Goal: Task Accomplishment & Management: Manage account settings

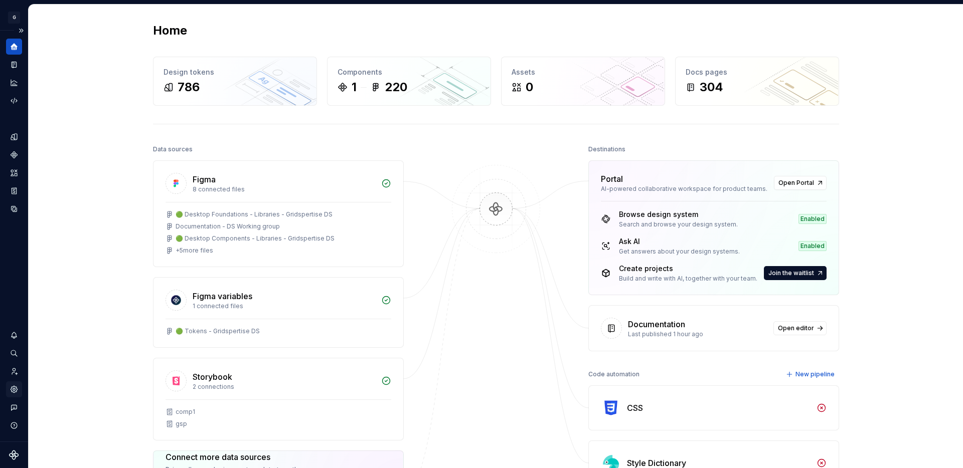
click at [17, 390] on icon "Settings" at bounding box center [14, 389] width 7 height 7
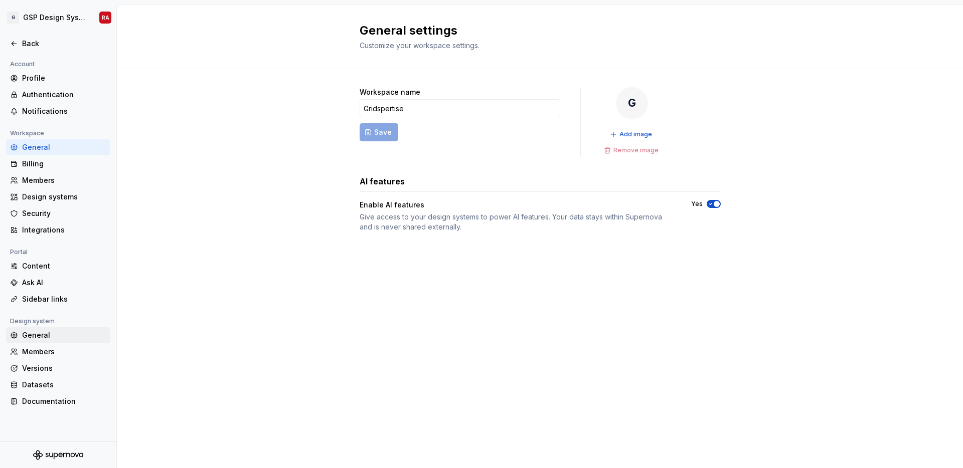
click at [42, 330] on div "General" at bounding box center [64, 335] width 84 height 10
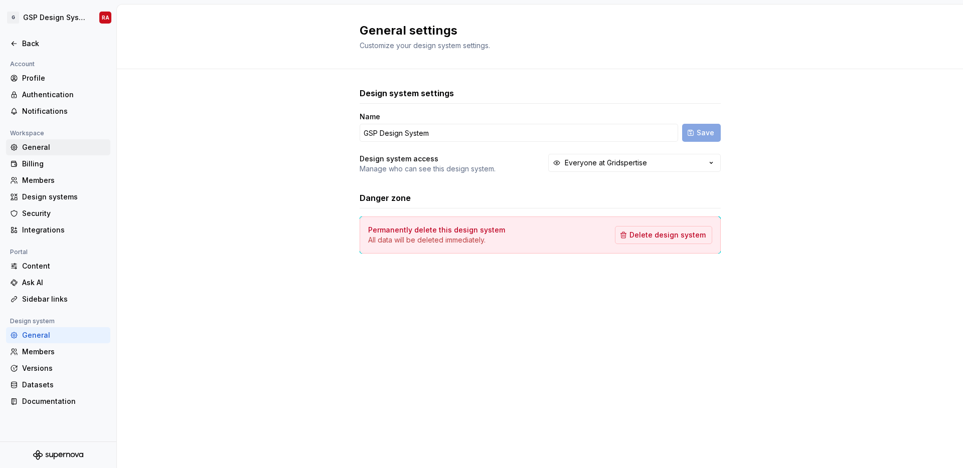
click at [35, 150] on div "General" at bounding box center [64, 147] width 84 height 10
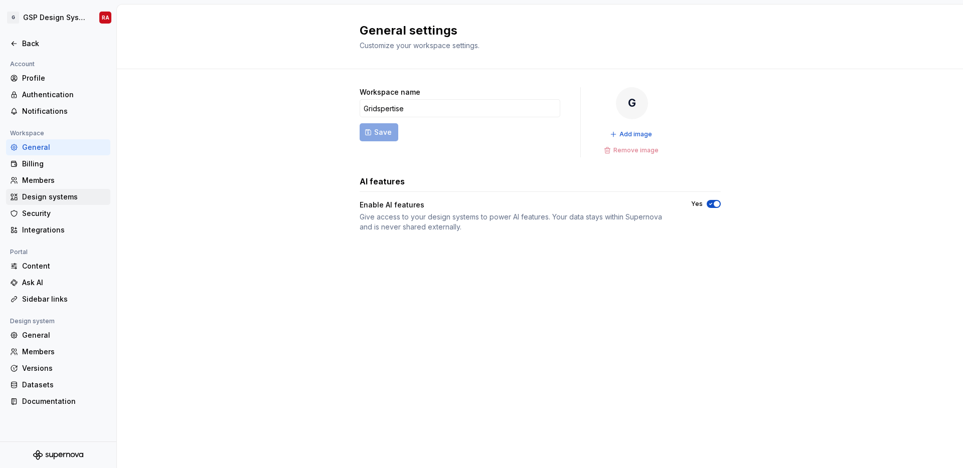
click at [35, 198] on div "Design systems" at bounding box center [64, 197] width 84 height 10
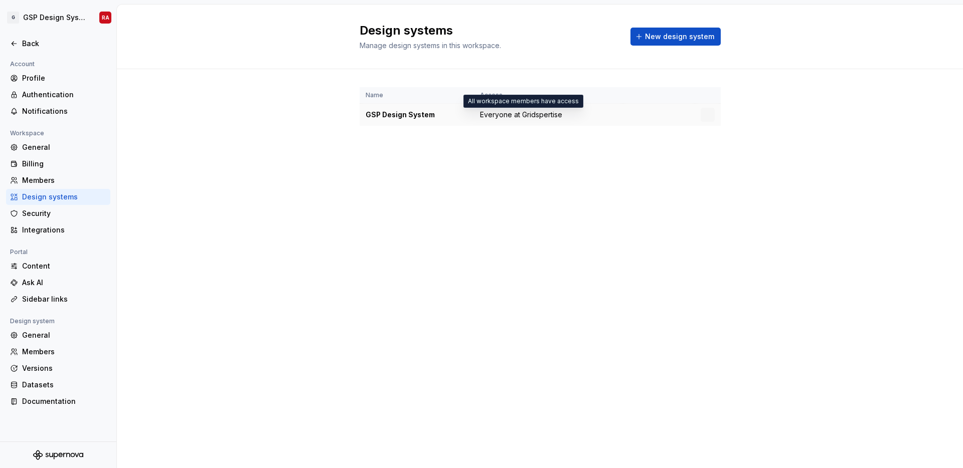
click at [499, 115] on span "Everyone at Gridspertise" at bounding box center [521, 115] width 82 height 10
click at [41, 214] on div "Security" at bounding box center [64, 214] width 84 height 10
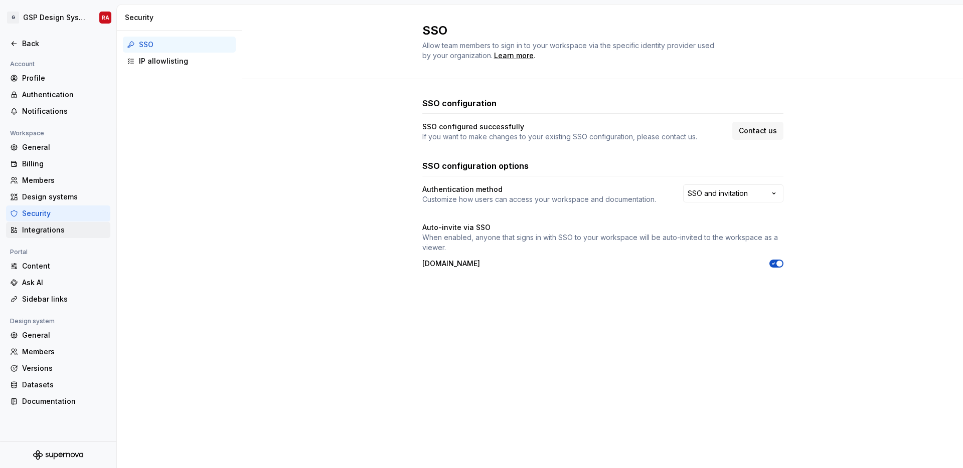
click at [44, 231] on div "Integrations" at bounding box center [64, 230] width 84 height 10
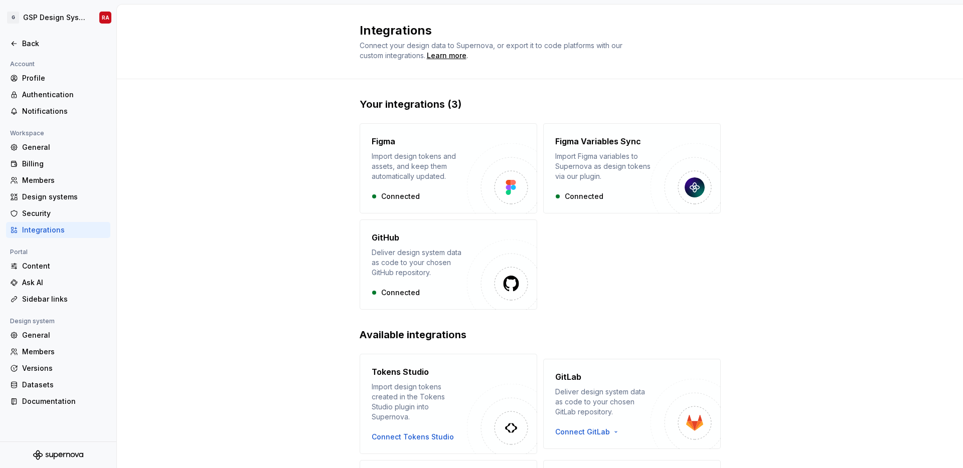
scroll to position [110, 0]
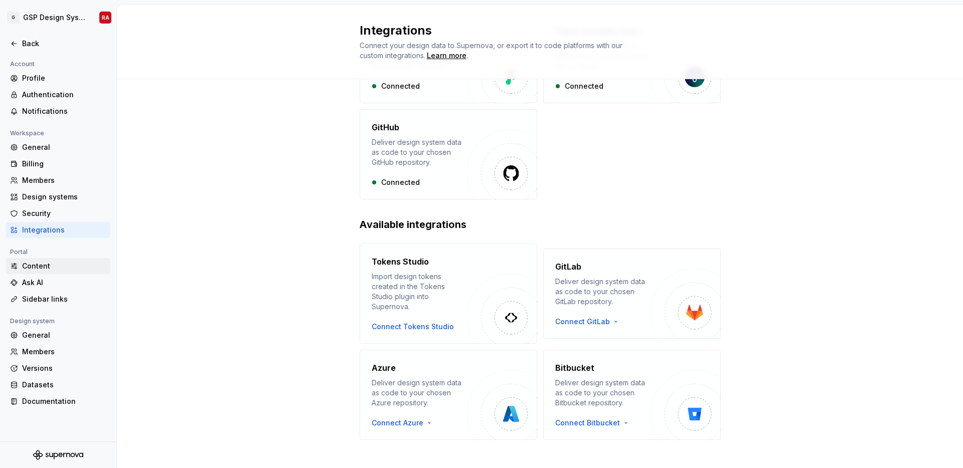
click at [43, 265] on div "Content" at bounding box center [64, 266] width 84 height 10
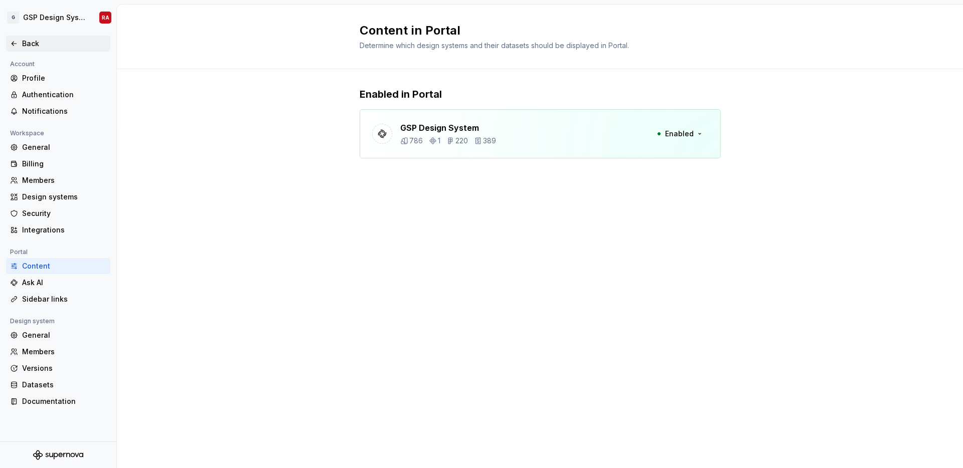
click at [32, 44] on div "Back" at bounding box center [64, 44] width 84 height 10
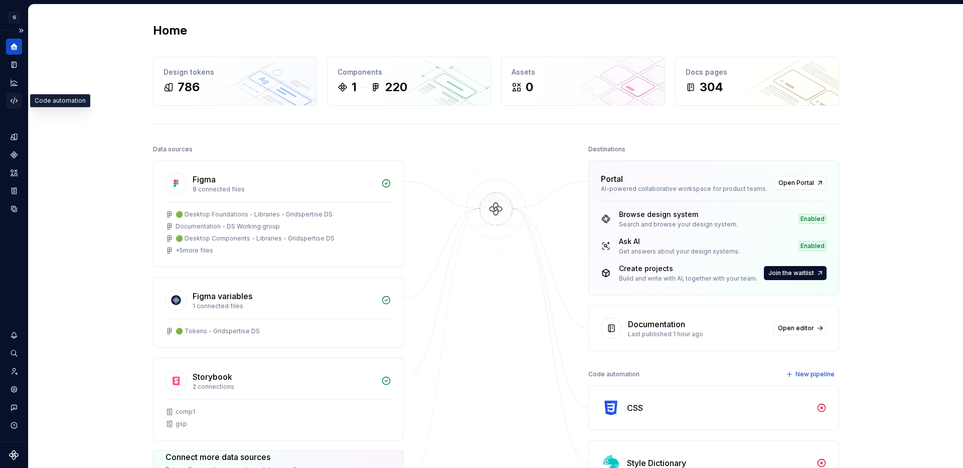
click at [14, 99] on icon "Code automation" at bounding box center [14, 100] width 9 height 9
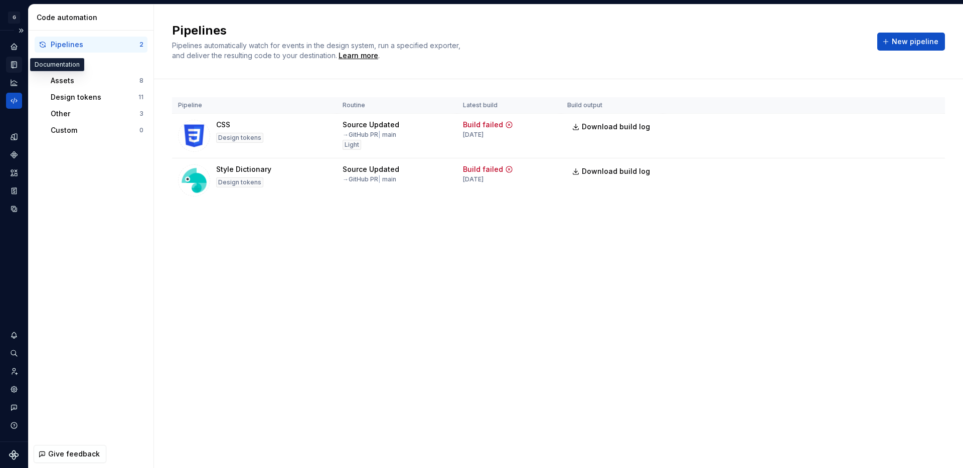
click at [15, 68] on icon "Documentation" at bounding box center [14, 64] width 9 height 9
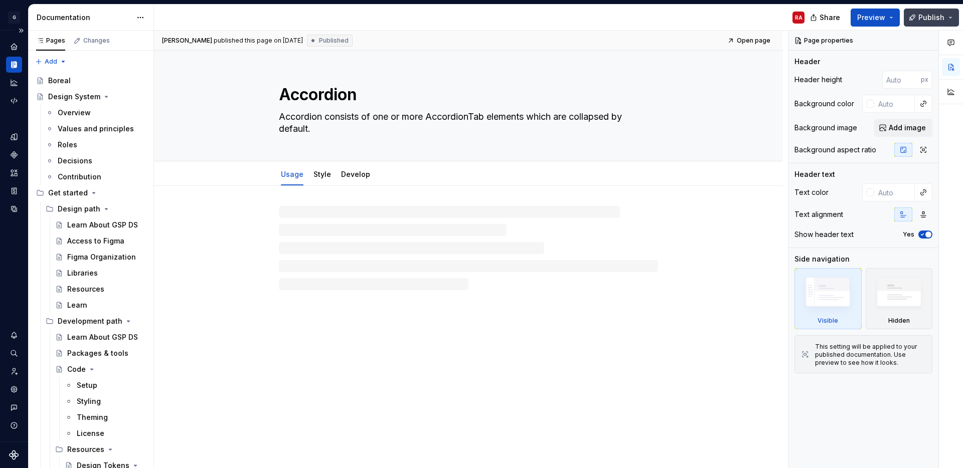
click at [947, 10] on button "Publish" at bounding box center [930, 18] width 55 height 18
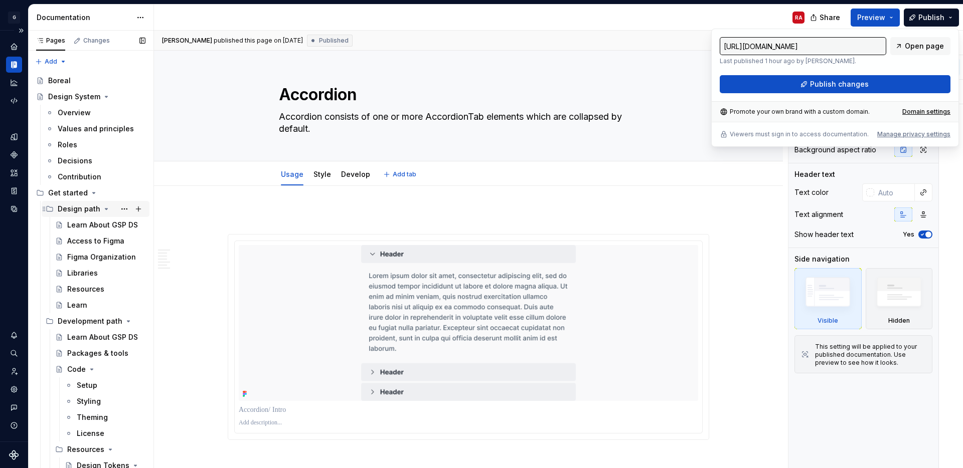
type textarea "*"
click at [915, 111] on div "Domain settings" at bounding box center [926, 112] width 48 height 8
type input "[URL][DOMAIN_NAME]"
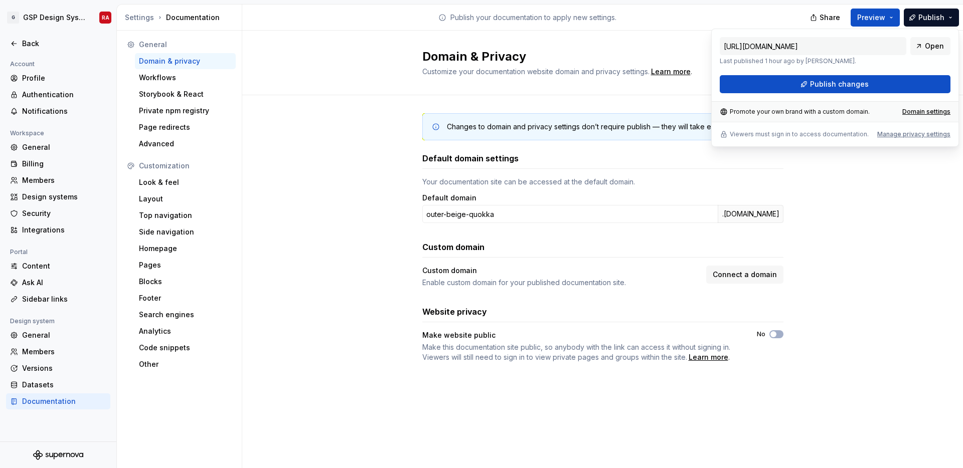
click at [340, 120] on div "Changes to domain and privacy settings don’t require publish — they will take e…" at bounding box center [602, 247] width 720 height 305
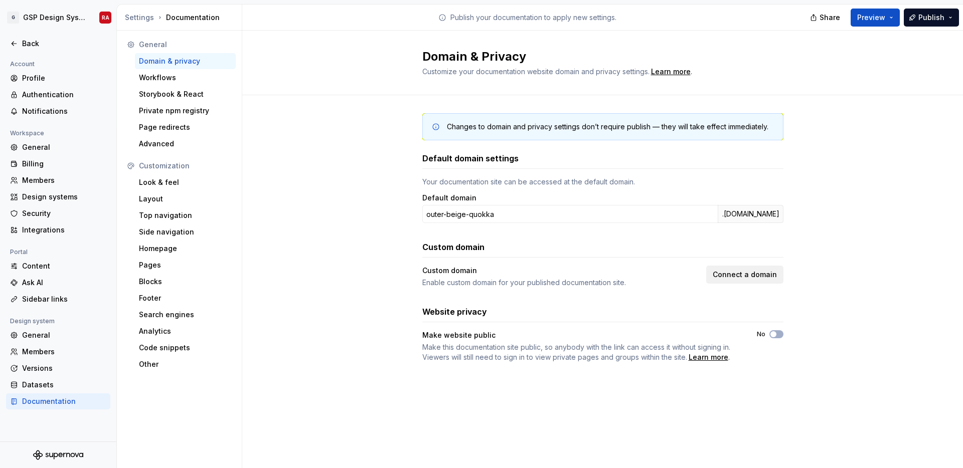
click at [732, 275] on span "Connect a domain" at bounding box center [744, 275] width 64 height 10
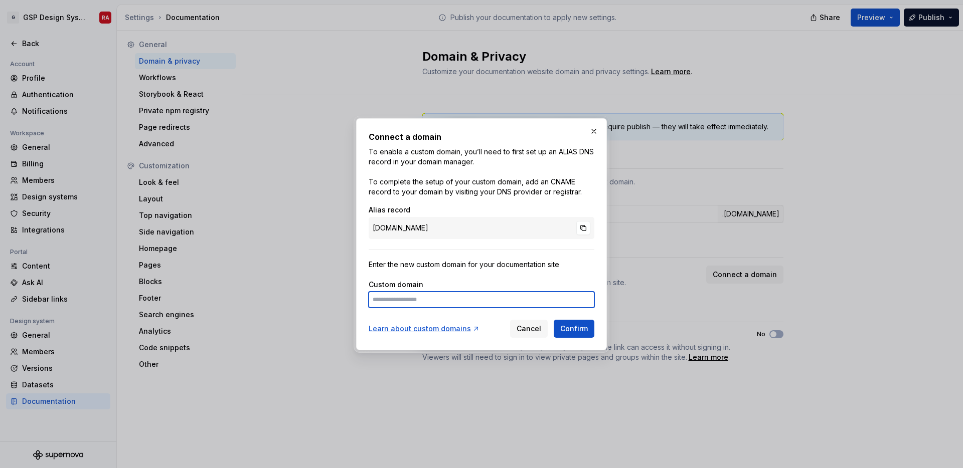
click at [393, 302] on input at bounding box center [481, 300] width 226 height 16
